Goal: Use online tool/utility: Utilize a website feature to perform a specific function

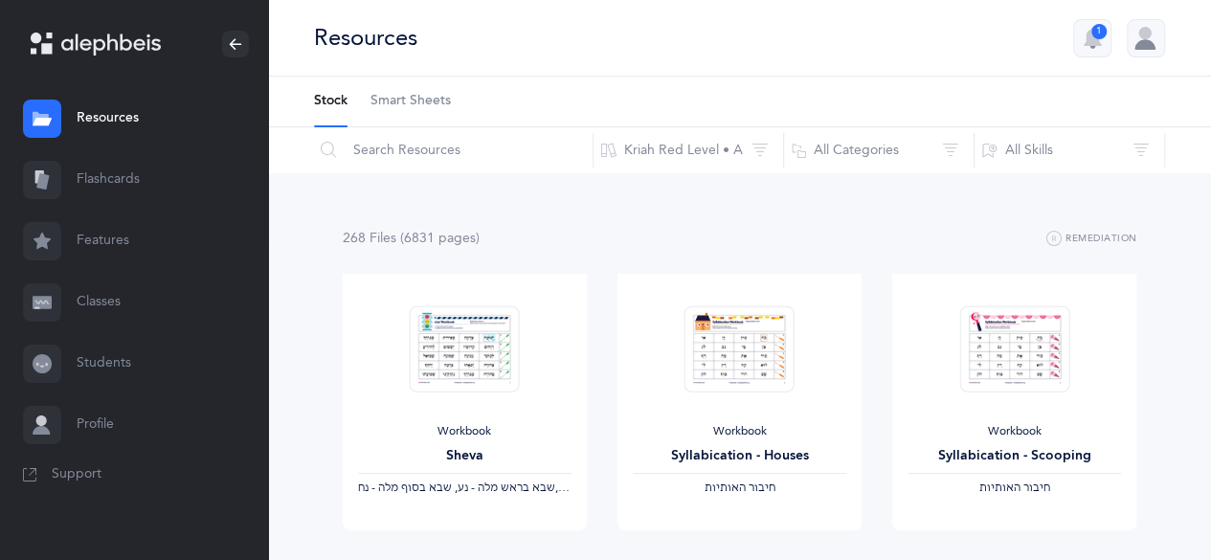
click at [117, 238] on link "Features" at bounding box center [134, 241] width 268 height 61
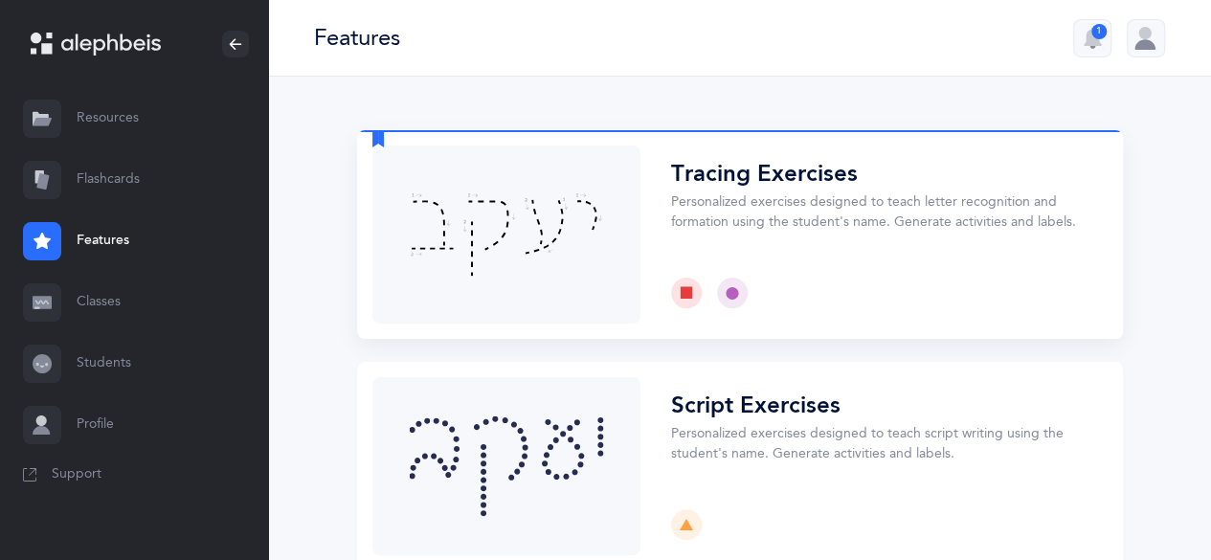
click at [809, 183] on button "Choose" at bounding box center [740, 234] width 766 height 209
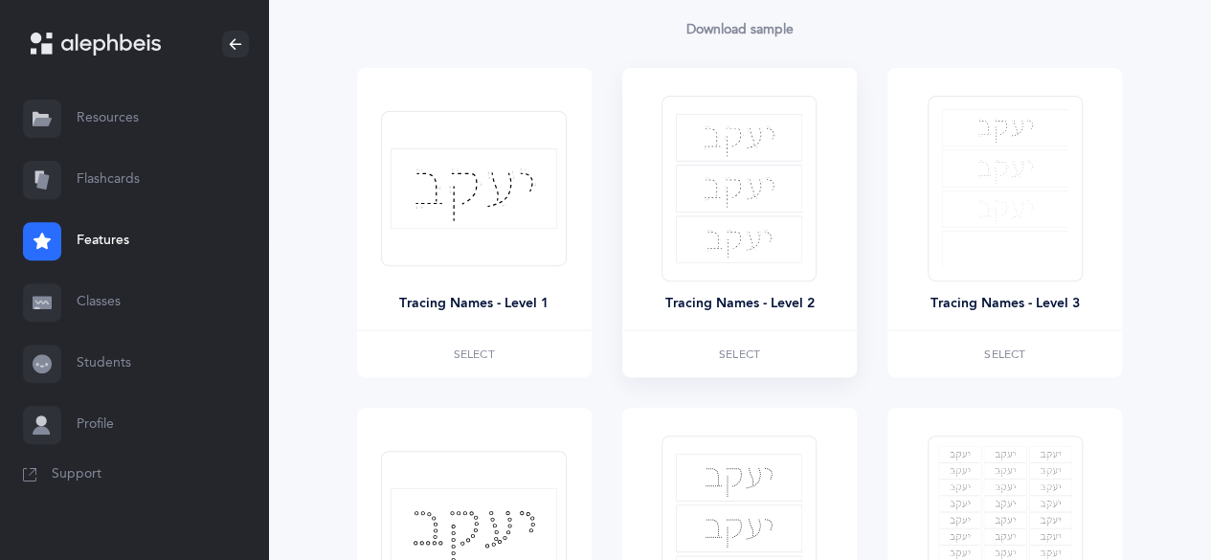
scroll to position [383, 0]
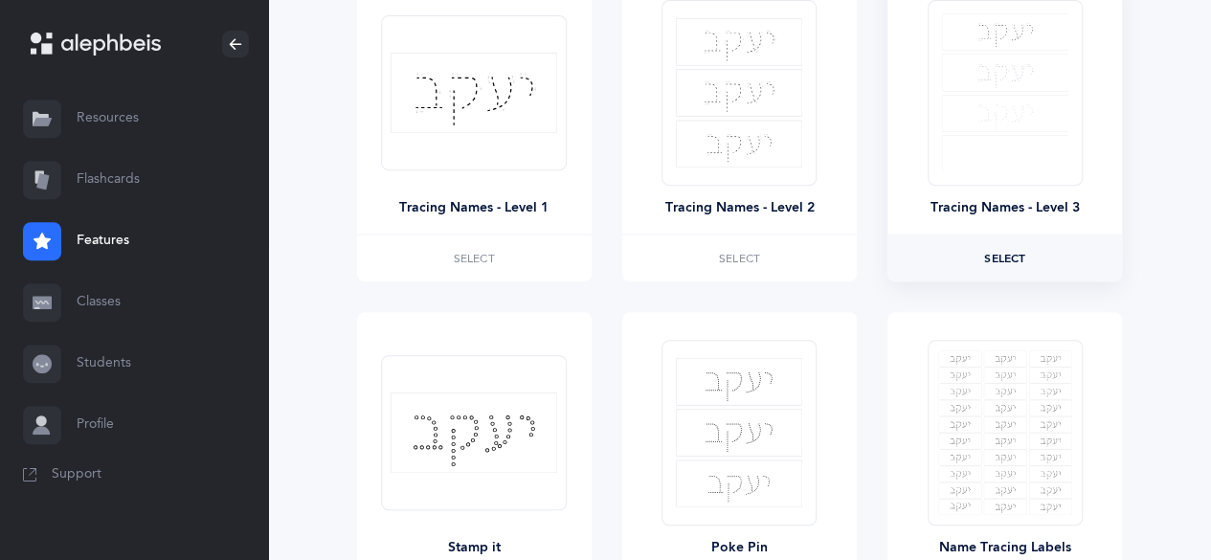
click at [1017, 259] on span "Select" at bounding box center [1004, 258] width 41 height 11
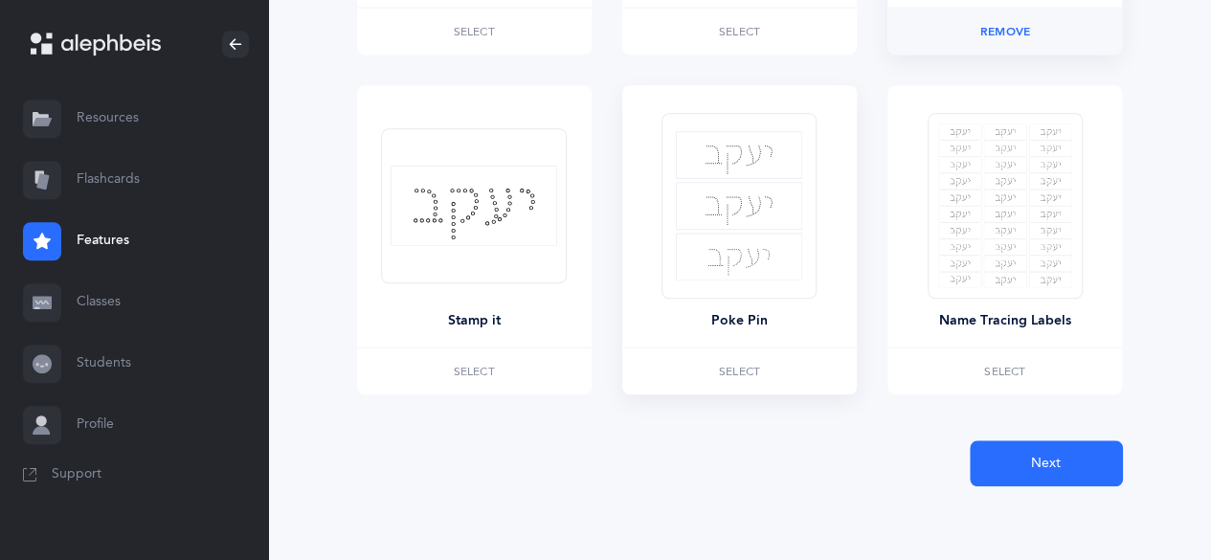
scroll to position [612, 0]
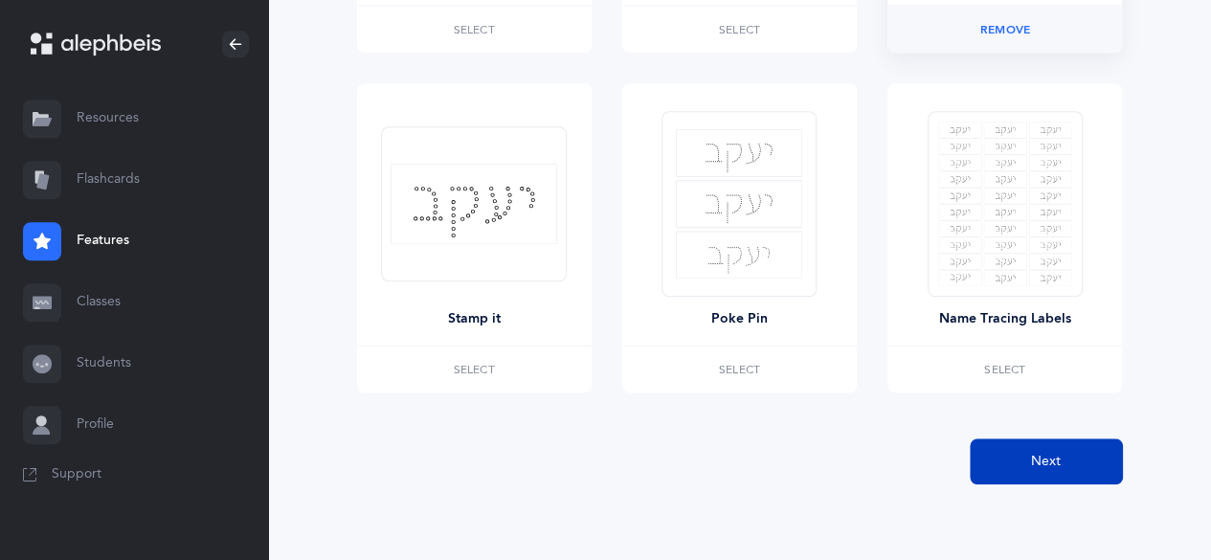
click at [1097, 464] on button "Next" at bounding box center [1046, 462] width 153 height 46
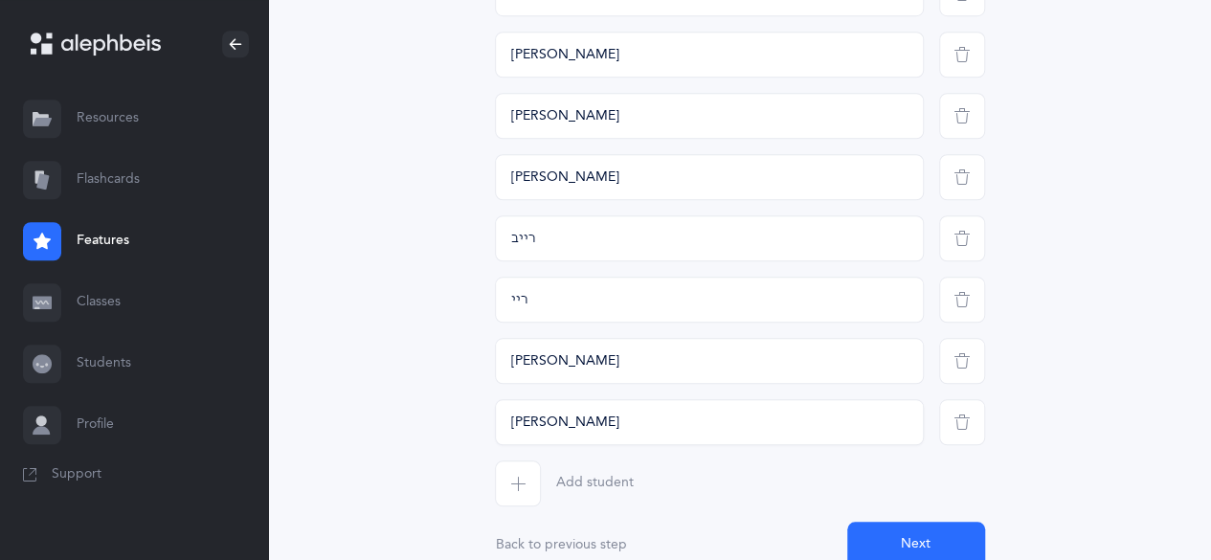
scroll to position [855, 0]
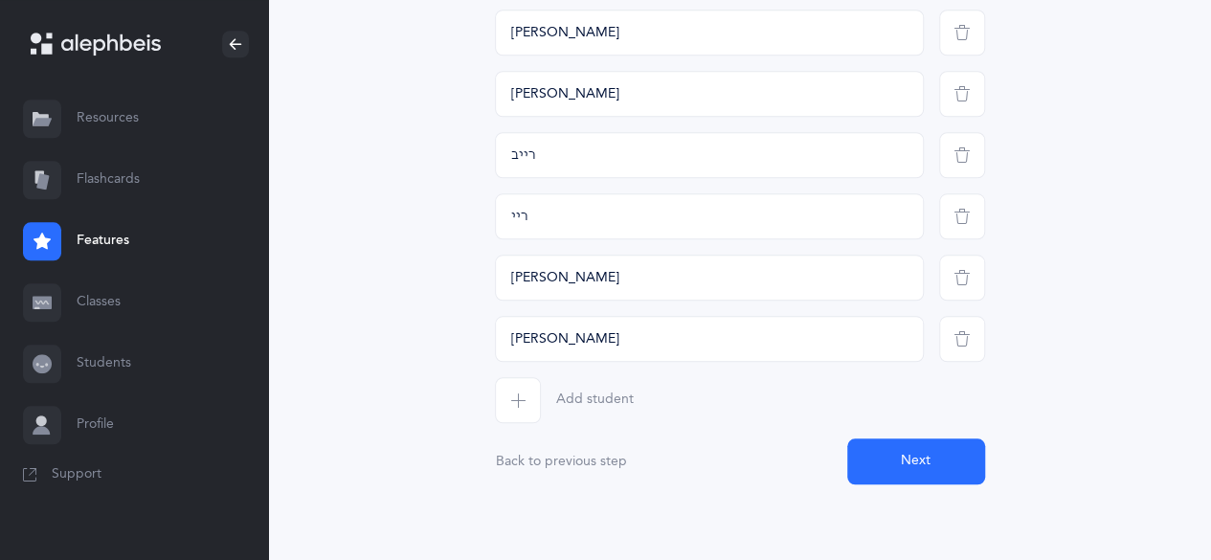
click at [948, 463] on button "Next" at bounding box center [917, 462] width 138 height 46
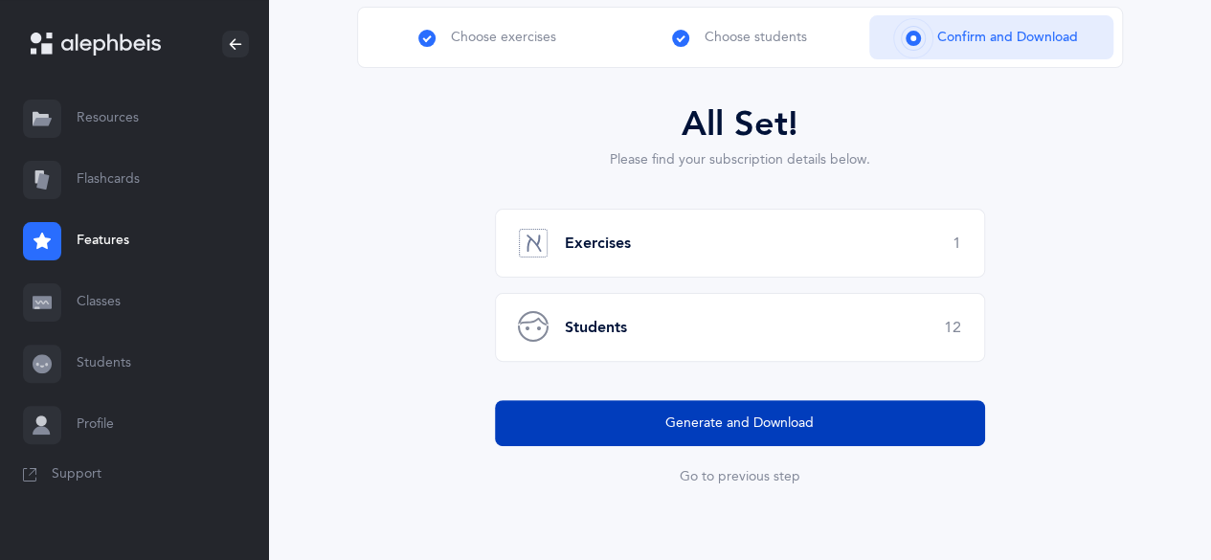
click at [804, 420] on span "Generate and Download" at bounding box center [740, 424] width 148 height 20
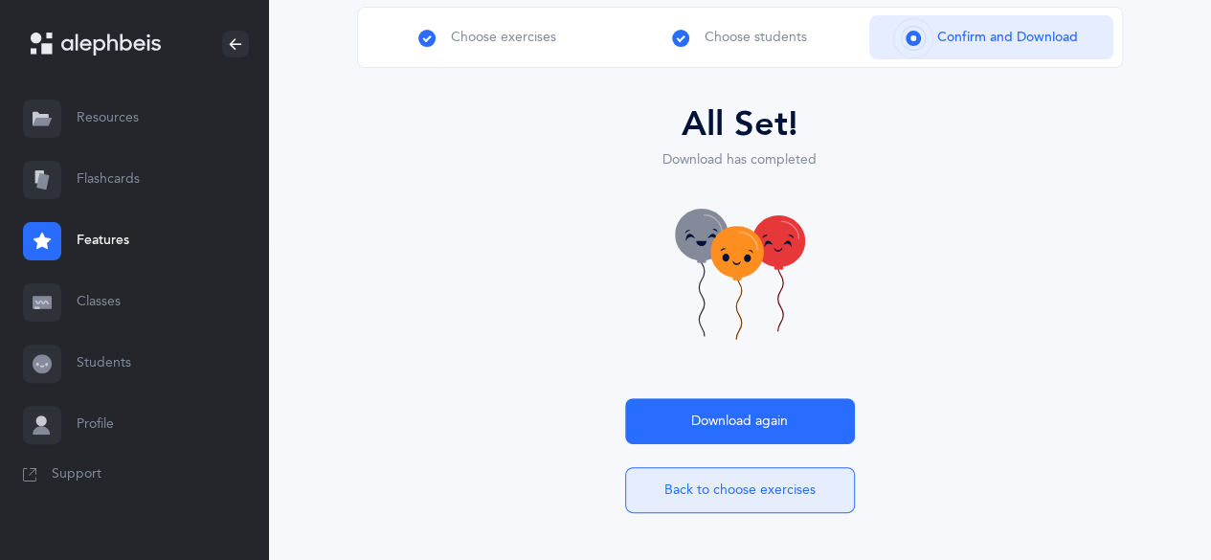
click at [773, 495] on button "Back to choose exercises" at bounding box center [740, 490] width 230 height 46
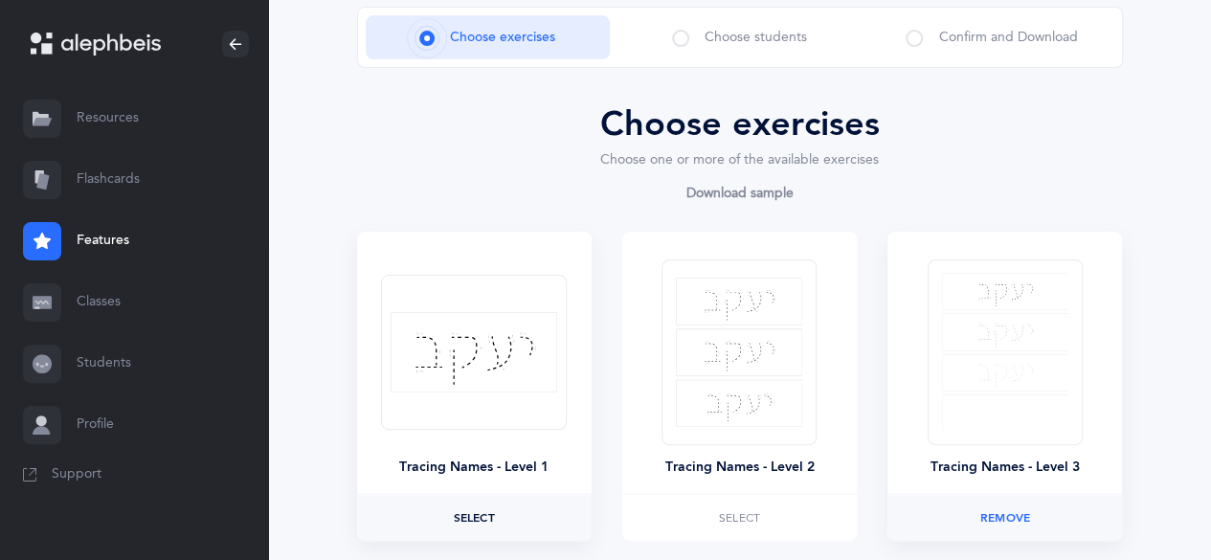
click at [492, 515] on span "Select" at bounding box center [474, 517] width 41 height 11
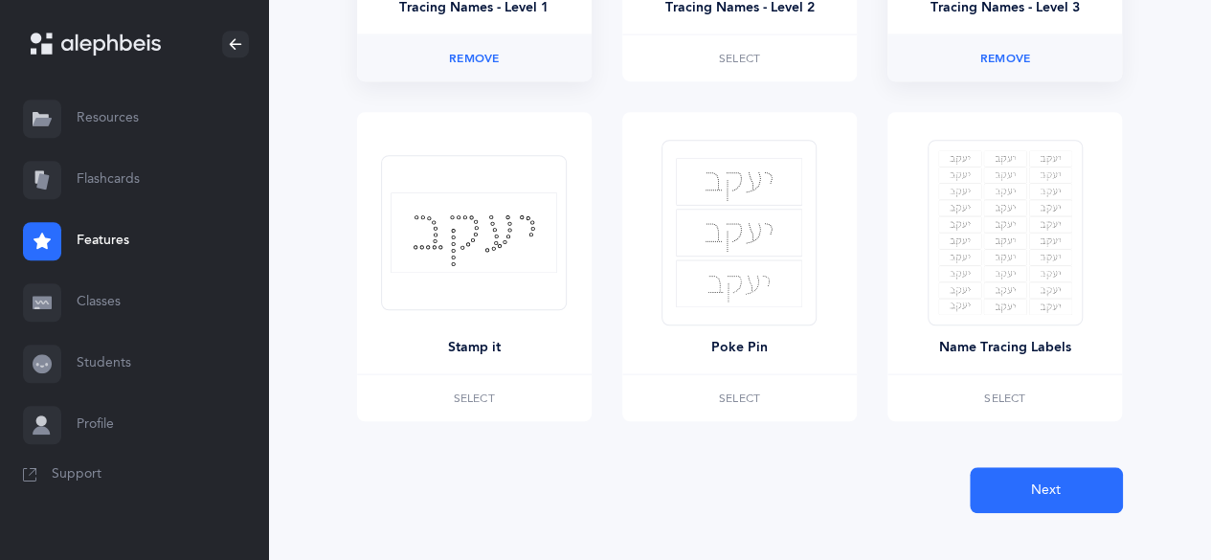
scroll to position [612, 0]
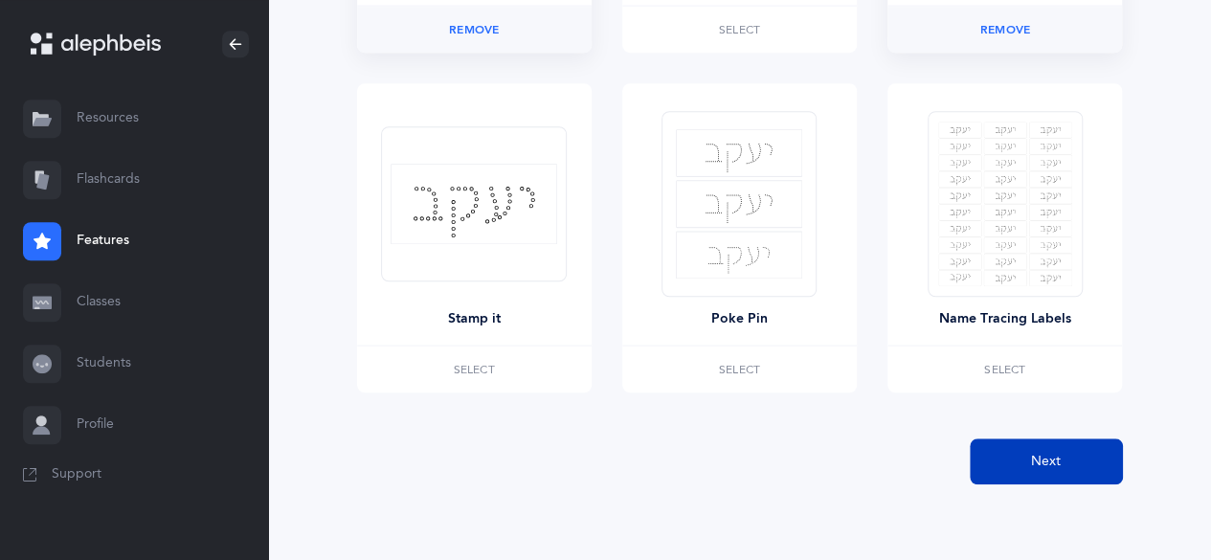
click at [1071, 459] on button "Next" at bounding box center [1046, 462] width 153 height 46
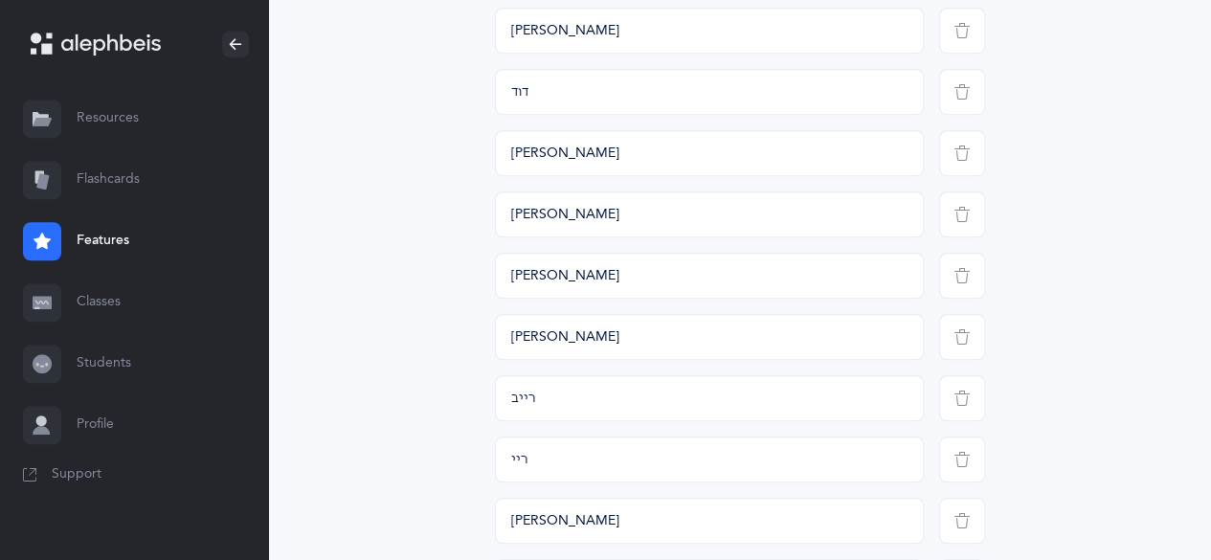
scroll to position [855, 0]
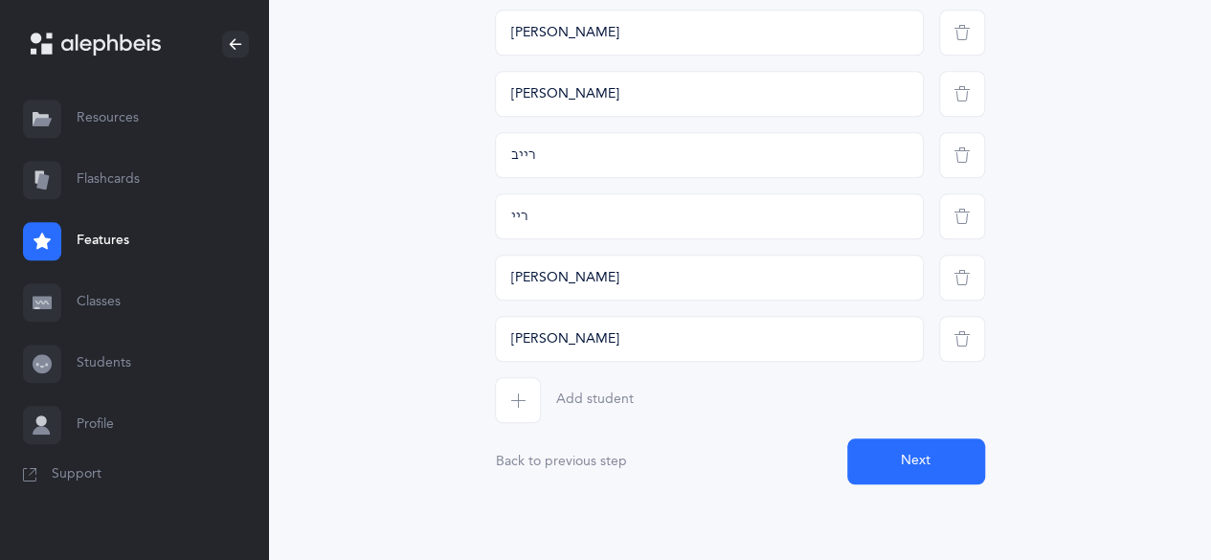
click at [895, 462] on button "Next" at bounding box center [917, 462] width 138 height 46
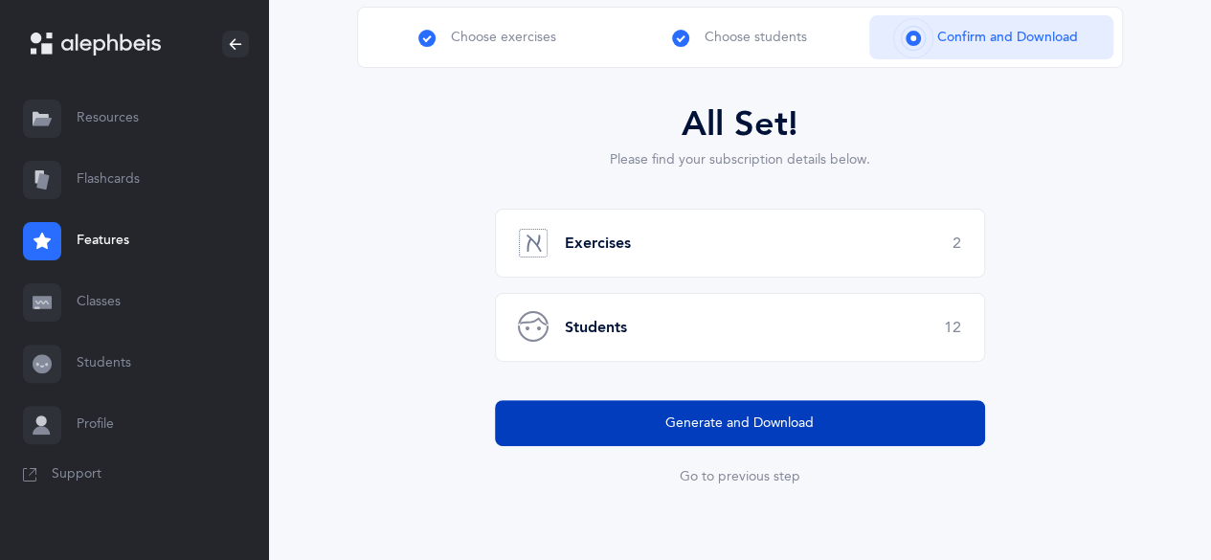
click at [787, 422] on span "Generate and Download" at bounding box center [740, 424] width 148 height 20
